Goal: Information Seeking & Learning: Learn about a topic

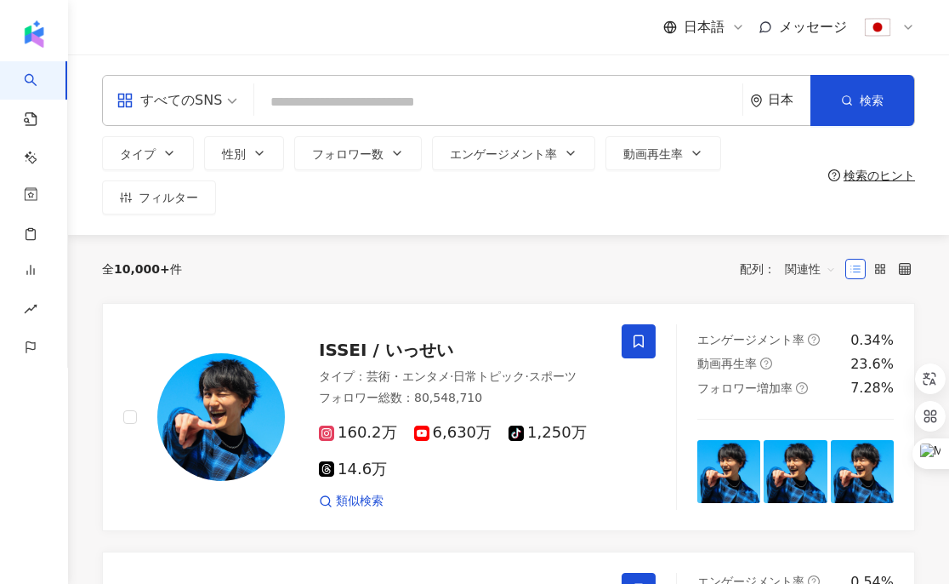
click at [233, 99] on span "すべてのSNS" at bounding box center [177, 100] width 121 height 27
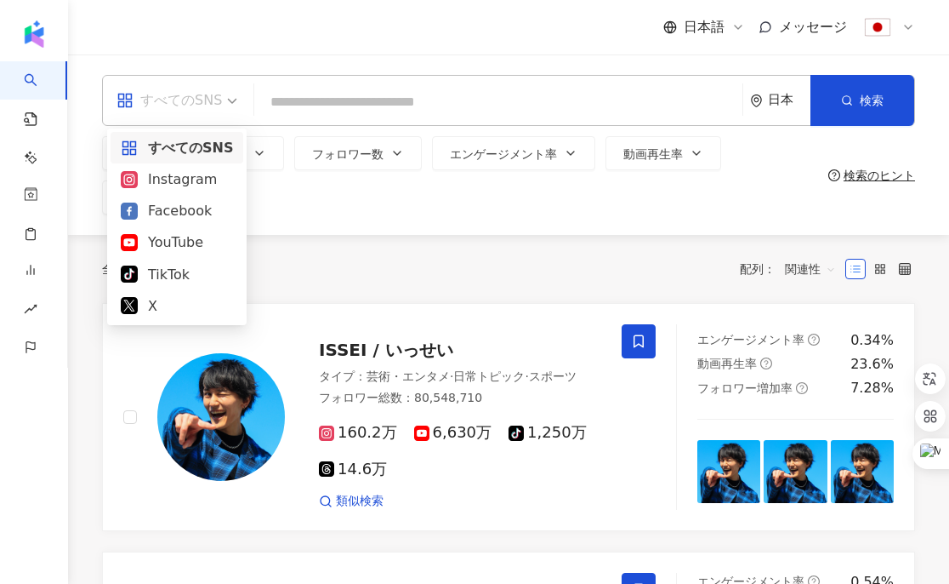
click at [233, 99] on span "すべてのSNS" at bounding box center [177, 100] width 121 height 27
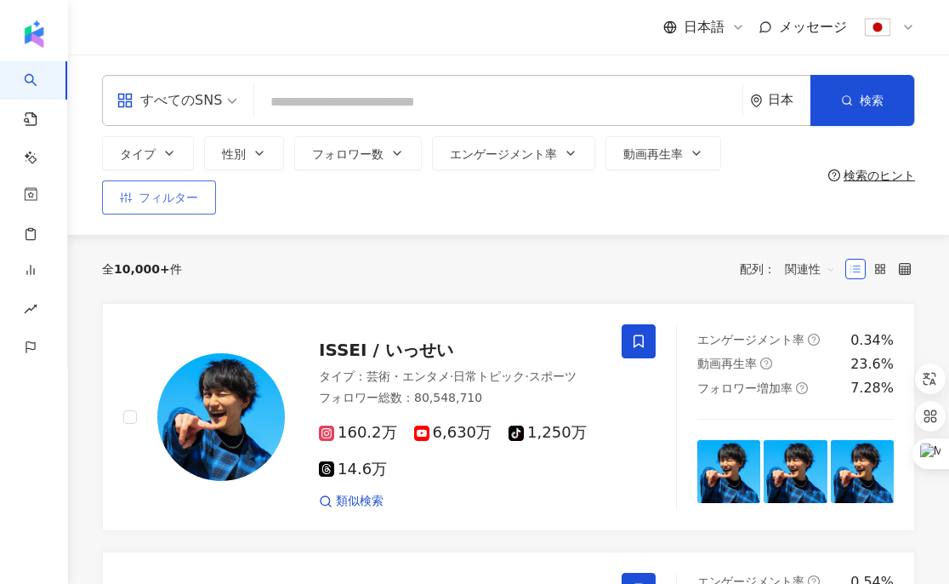
click at [185, 192] on span "フィルター" at bounding box center [169, 198] width 60 height 14
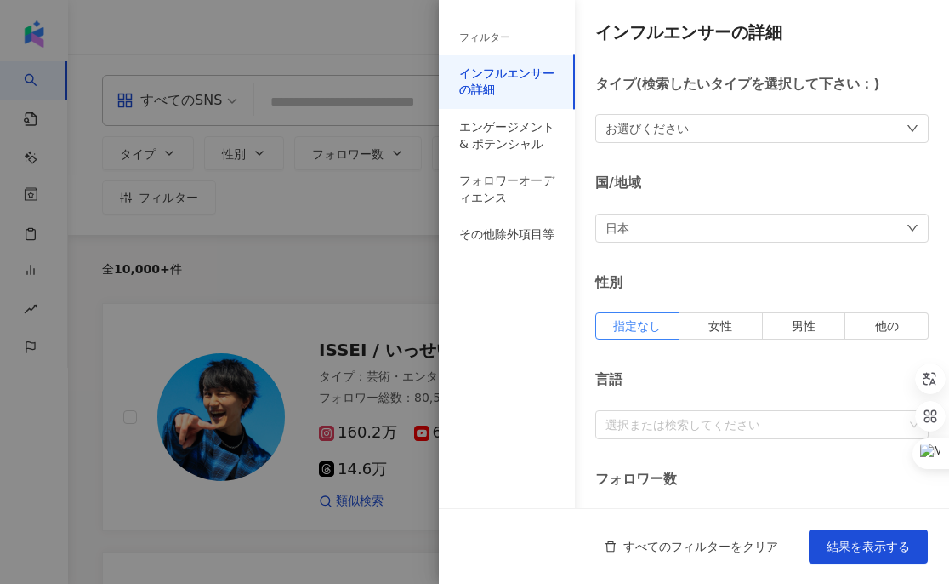
click at [482, 45] on div "フィルター" at bounding box center [507, 37] width 136 height 35
click at [481, 37] on div "フィルター" at bounding box center [484, 38] width 51 height 14
click at [299, 86] on div at bounding box center [474, 292] width 949 height 584
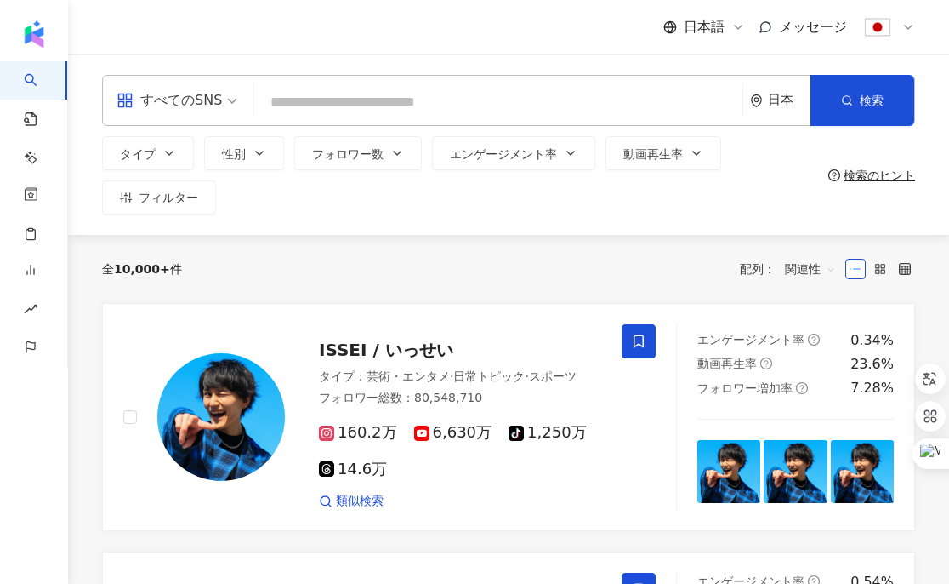
click at [292, 79] on div "すべてのSNS 日本 検索" at bounding box center [508, 100] width 813 height 51
click at [222, 94] on span "すべてのSNS" at bounding box center [177, 100] width 121 height 27
click at [186, 151] on button "タイプ" at bounding box center [148, 153] width 92 height 34
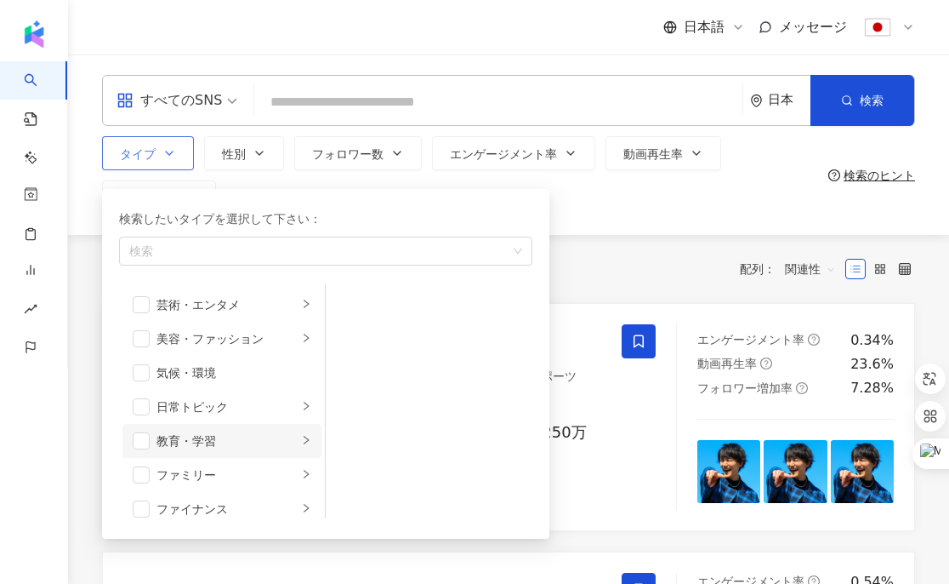
click at [225, 447] on div "教育・学習" at bounding box center [227, 440] width 141 height 19
click at [227, 471] on div "ファミリー" at bounding box center [227, 474] width 141 height 19
click at [225, 513] on div "ファイナンス" at bounding box center [227, 508] width 141 height 19
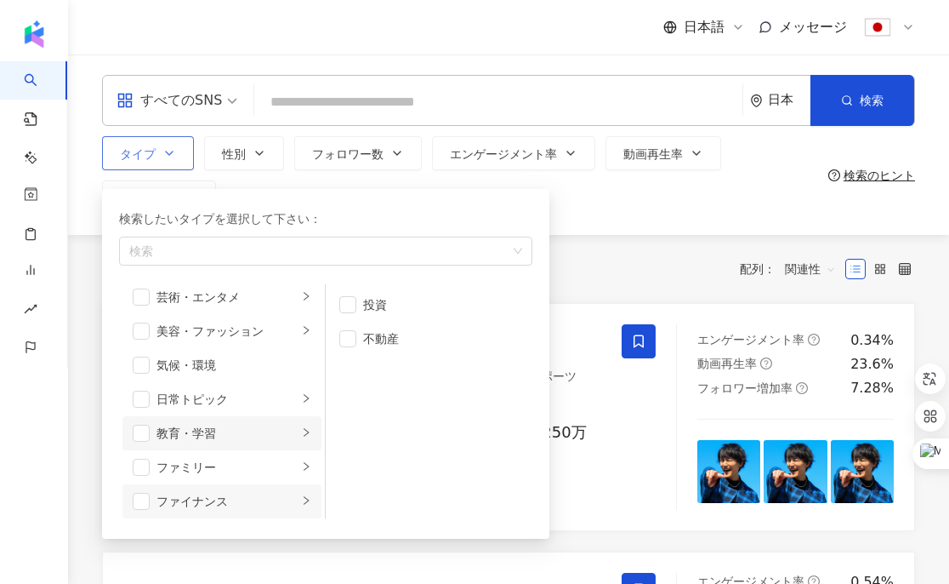
click at [226, 427] on div "教育・学習" at bounding box center [227, 433] width 141 height 19
click at [231, 399] on div "日常トピック" at bounding box center [227, 399] width 141 height 19
click at [224, 467] on div "ファミリー" at bounding box center [227, 467] width 141 height 19
click at [230, 363] on div "気候・環境" at bounding box center [234, 365] width 155 height 19
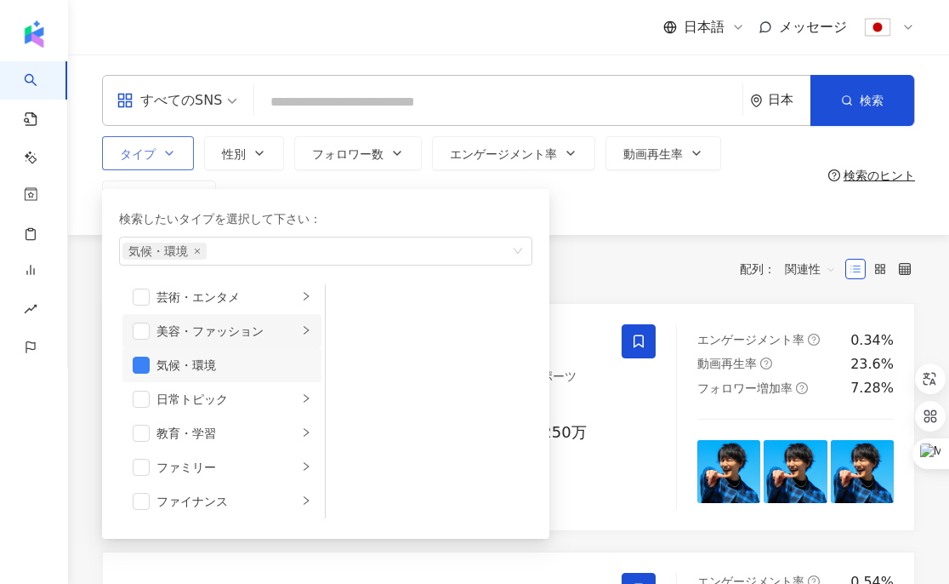
click at [230, 331] on div "美容・ファッション" at bounding box center [227, 331] width 141 height 19
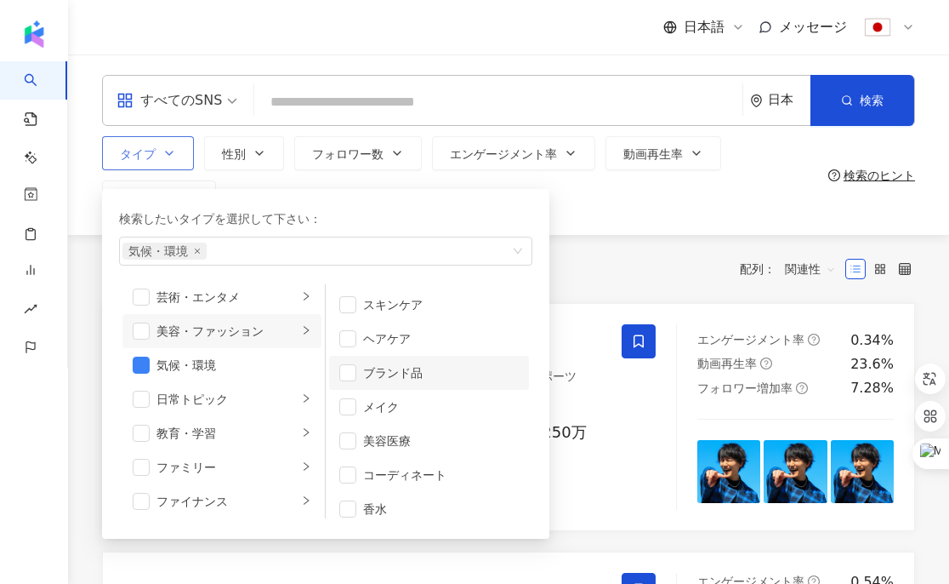
scroll to position [11, 0]
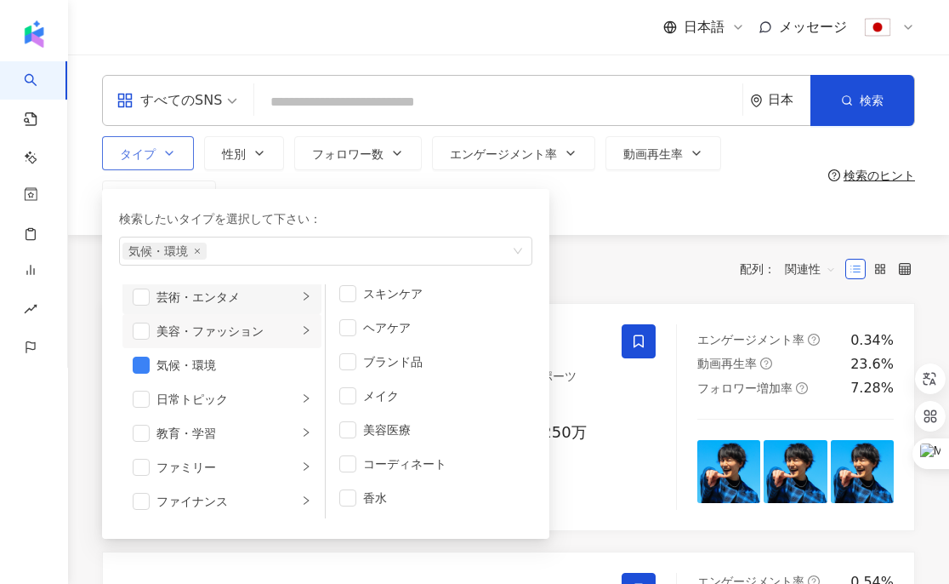
click at [304, 294] on icon "right" at bounding box center [306, 296] width 10 height 10
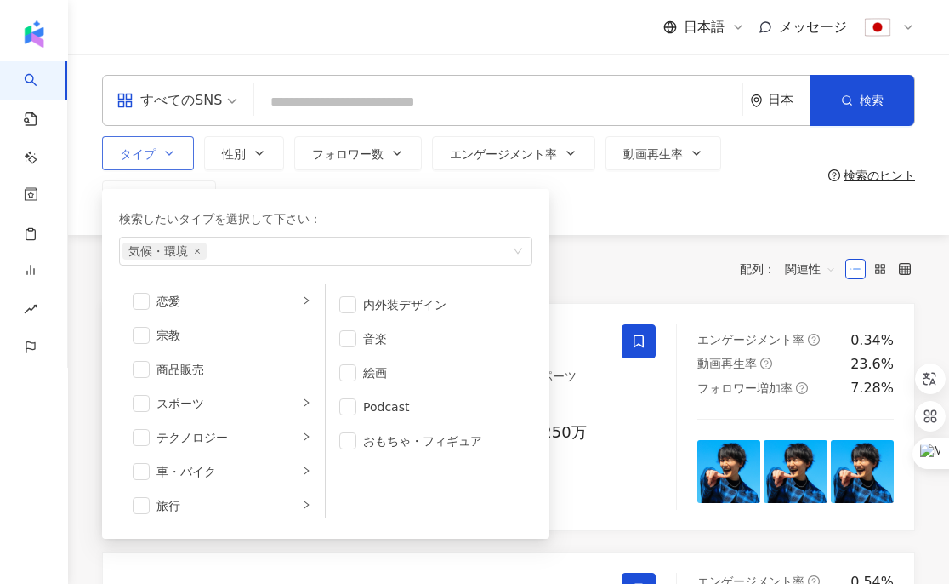
scroll to position [560, 0]
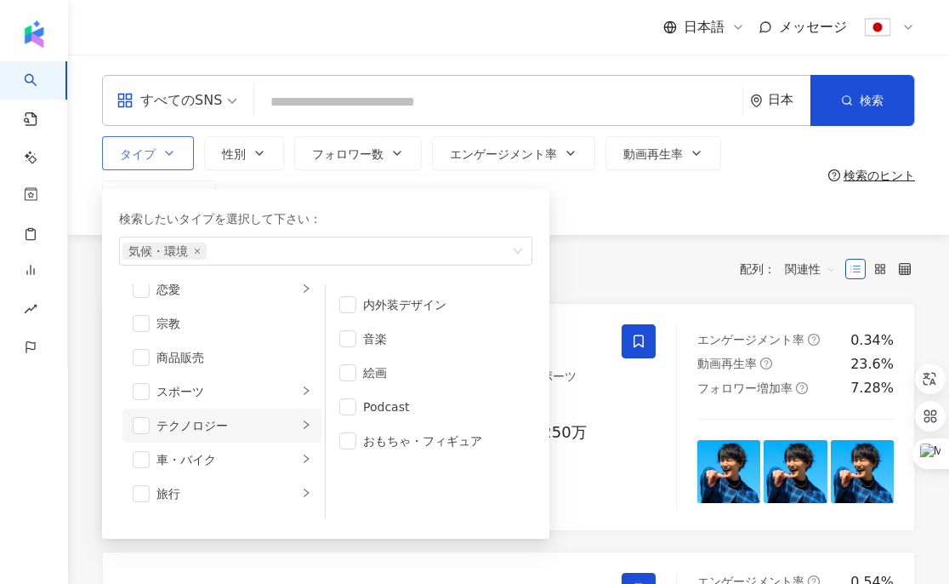
click at [305, 425] on icon "right" at bounding box center [306, 424] width 10 height 10
